Goal: Information Seeking & Learning: Learn about a topic

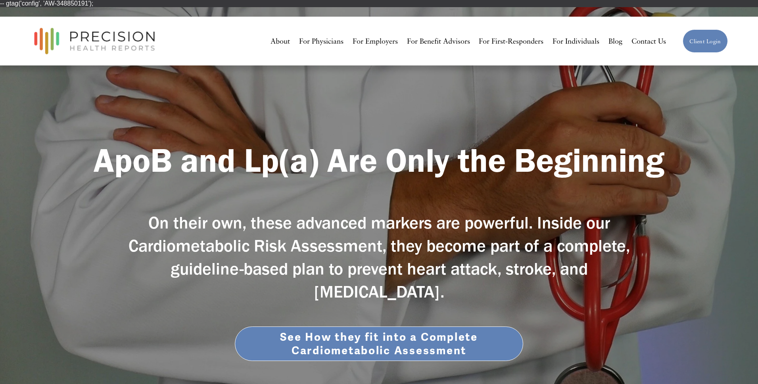
click at [351, 336] on link "See How they fit into a Complete Cardiometabolic Assessment" at bounding box center [379, 343] width 288 height 34
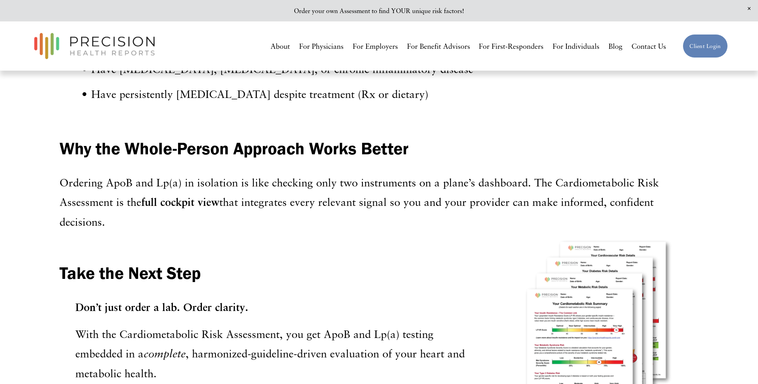
scroll to position [2356, 0]
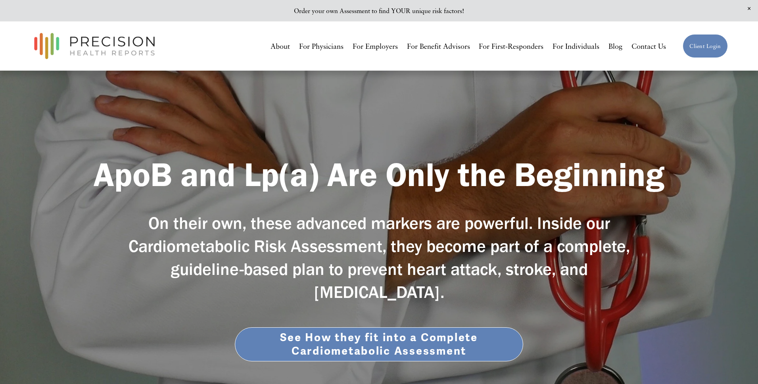
click at [363, 340] on link "See How they fit into a Complete Cardiometabolic Assessment" at bounding box center [379, 344] width 288 height 34
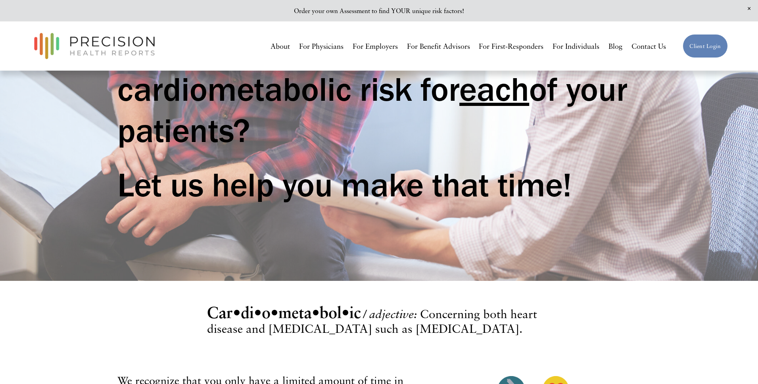
scroll to position [169, 0]
